Goal: Task Accomplishment & Management: Manage account settings

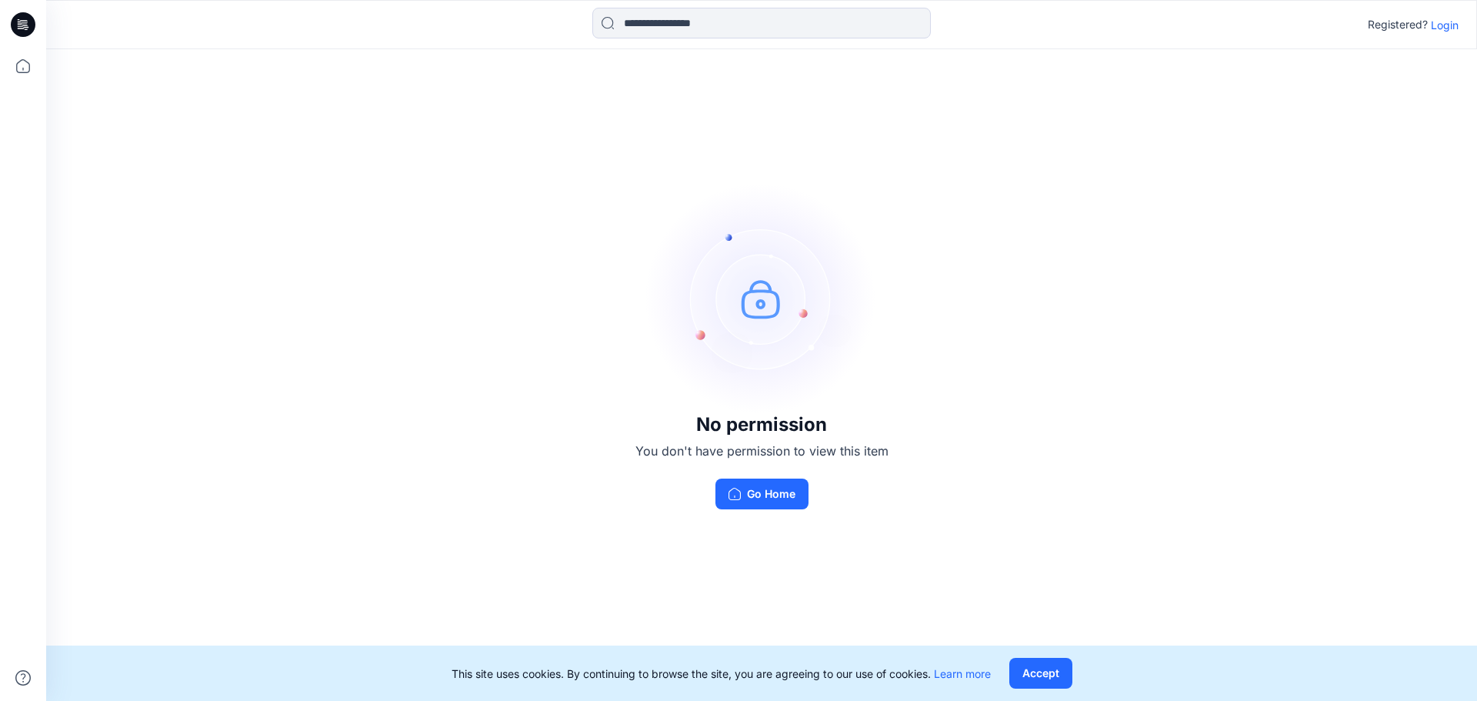
click at [1438, 25] on p "Login" at bounding box center [1445, 25] width 28 height 16
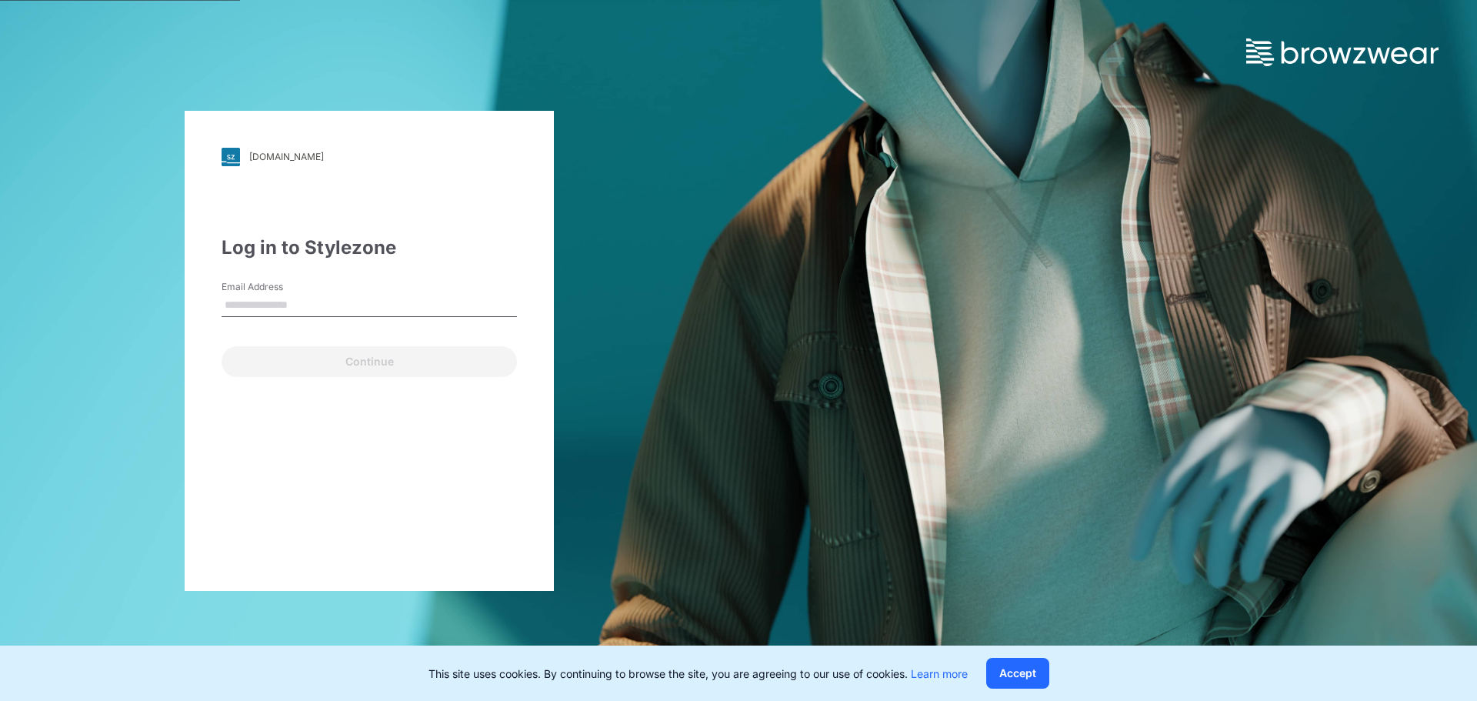
type input "**********"
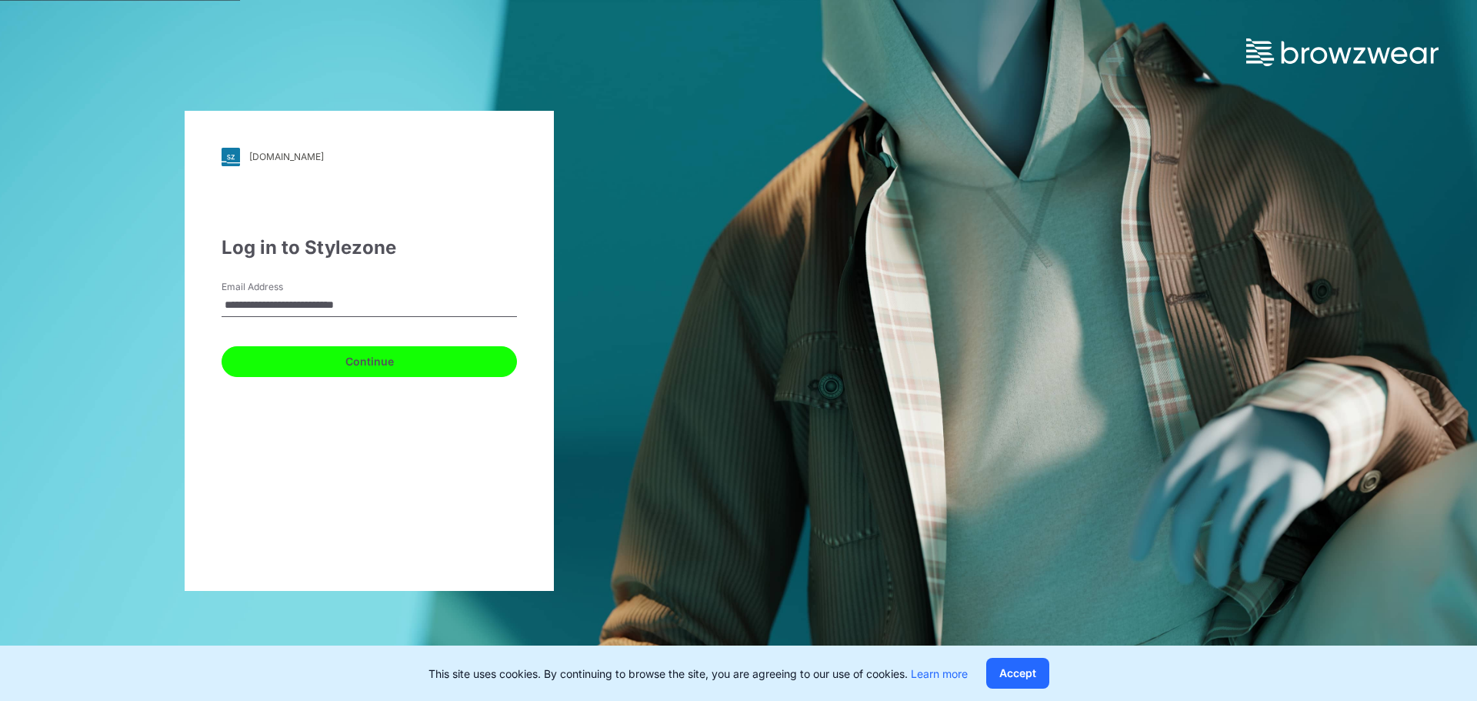
click at [391, 361] on button "Continue" at bounding box center [369, 361] width 295 height 31
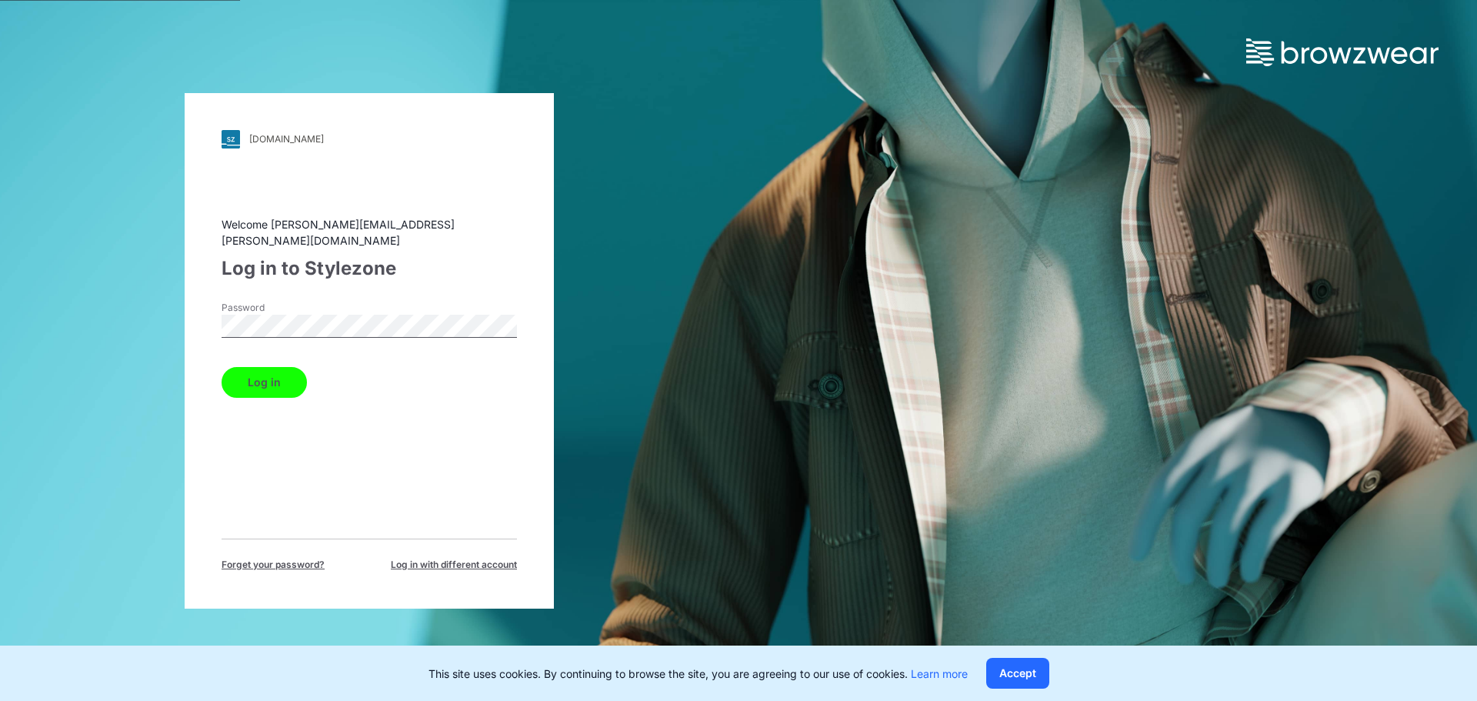
click at [249, 374] on button "Log in" at bounding box center [264, 382] width 85 height 31
click at [249, 374] on div "Log in" at bounding box center [369, 379] width 295 height 37
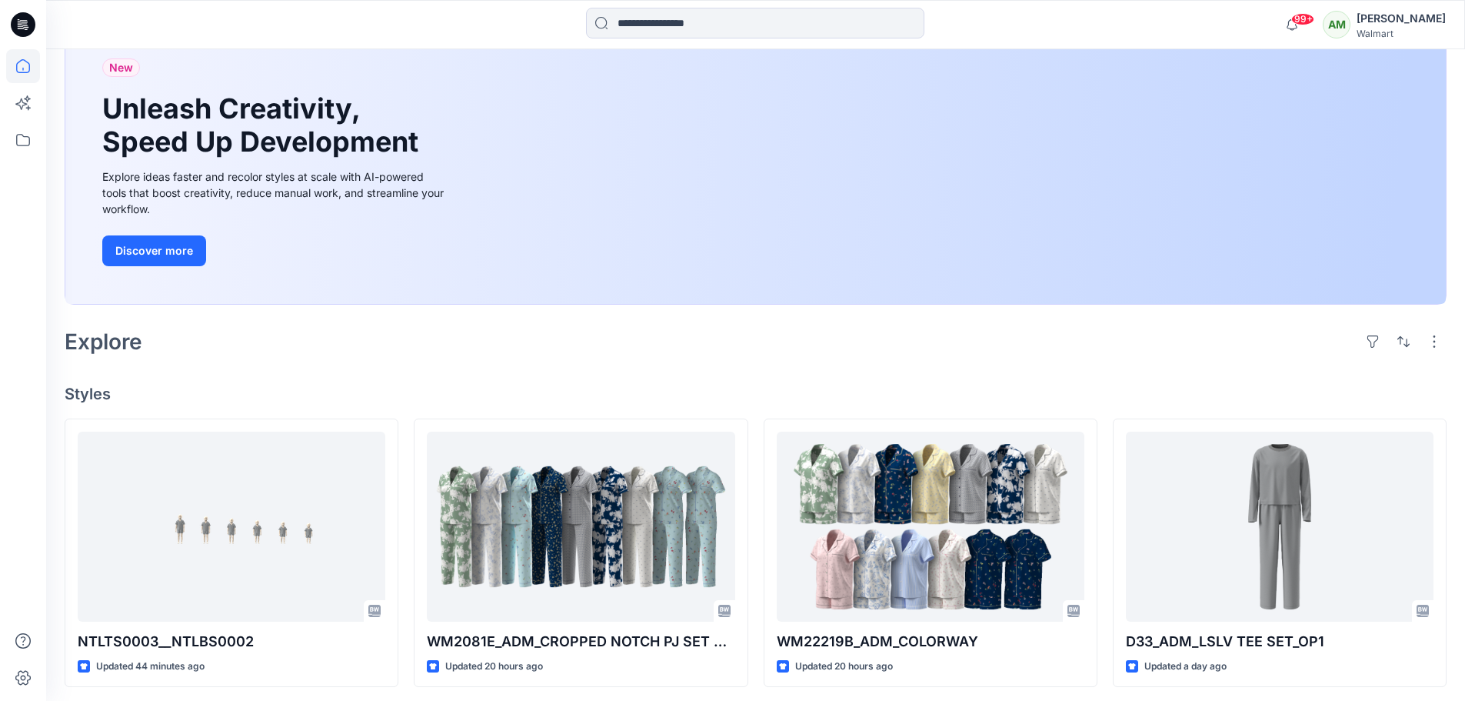
scroll to position [385, 0]
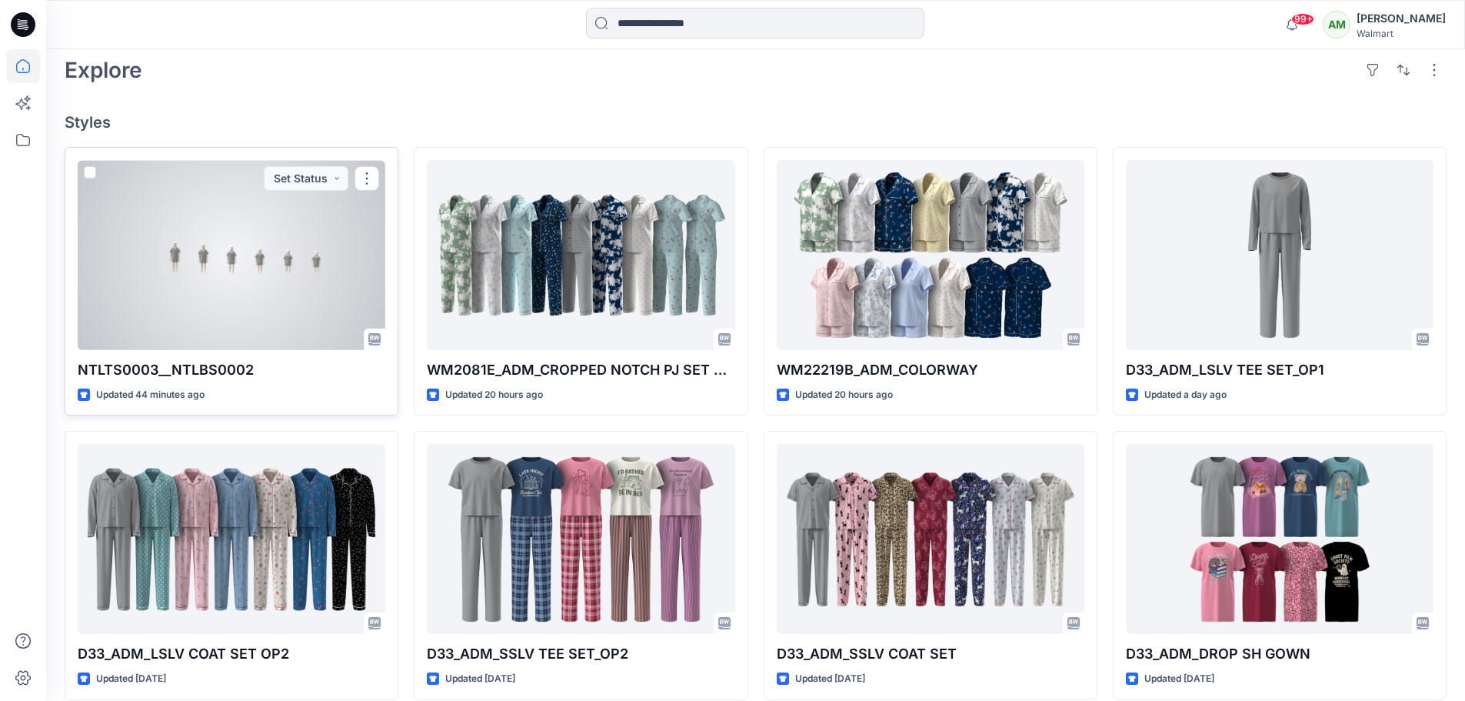
click at [248, 248] on div at bounding box center [232, 255] width 308 height 190
